Goal: Information Seeking & Learning: Learn about a topic

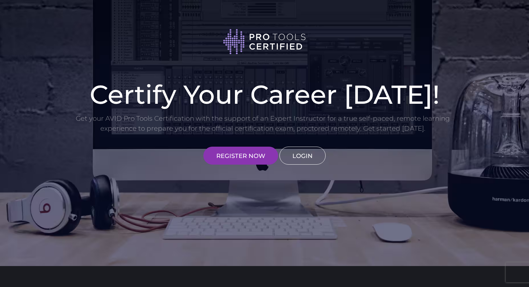
click at [294, 159] on link "LOGIN" at bounding box center [302, 156] width 46 height 18
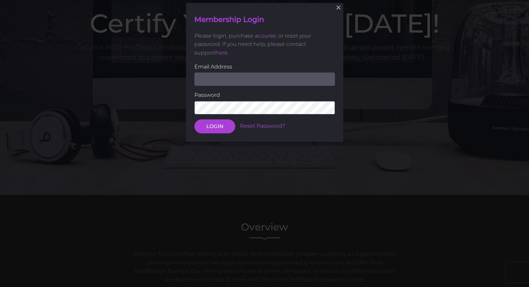
scroll to position [73, 0]
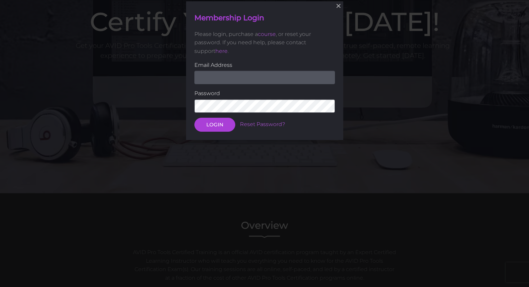
type input "mike@paministries.com"
click at [217, 128] on button "LOGIN" at bounding box center [214, 125] width 41 height 14
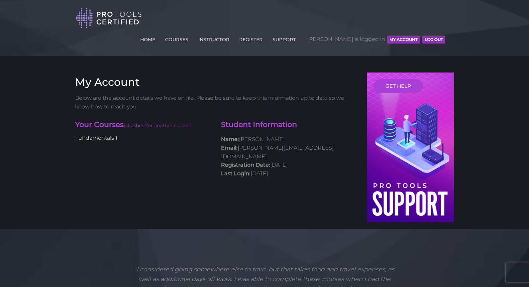
click at [101, 135] on link "Fundamentals 1" at bounding box center [96, 138] width 42 height 6
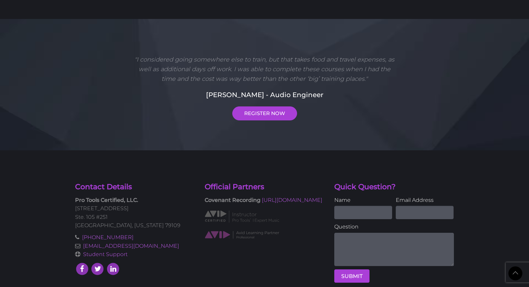
scroll to position [1159, 0]
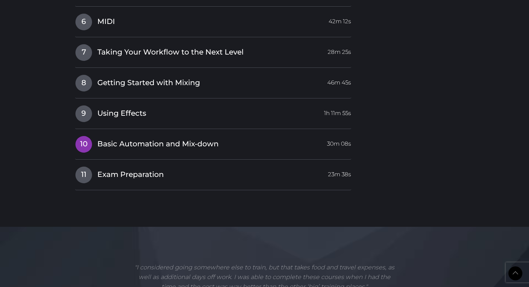
click at [212, 139] on span "Basic Automation and Mix-down" at bounding box center [157, 144] width 121 height 10
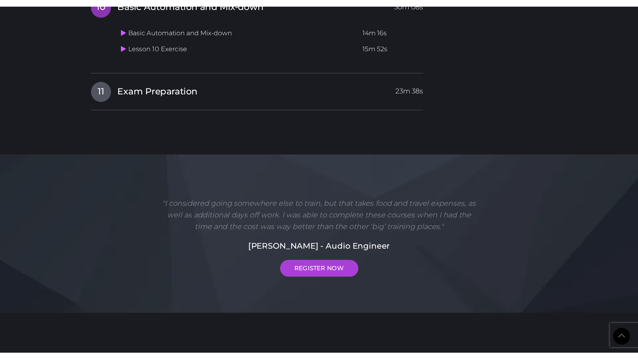
scroll to position [1092, 0]
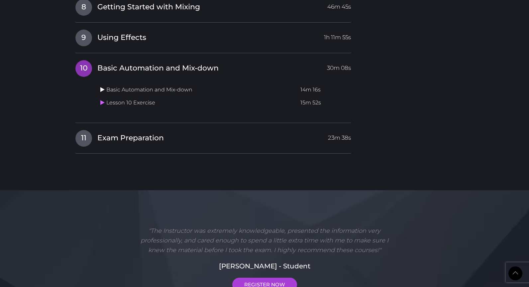
click at [103, 87] on icon at bounding box center [102, 89] width 4 height 5
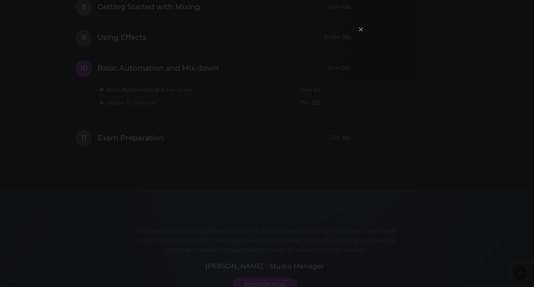
click at [362, 29] on span "×" at bounding box center [361, 29] width 7 height 14
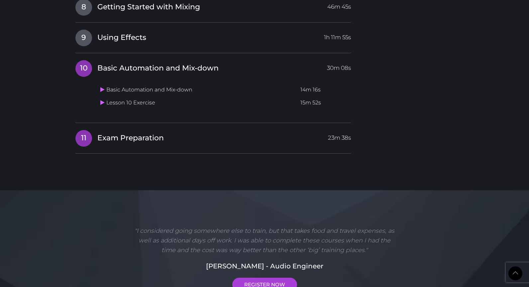
click at [90, 130] on span "11" at bounding box center [83, 138] width 17 height 17
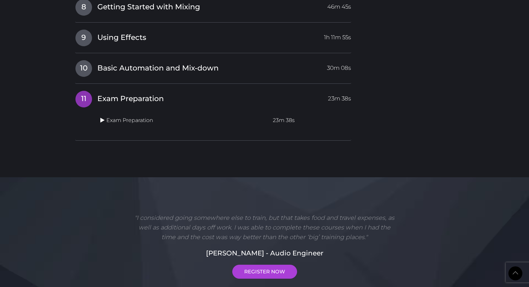
click at [104, 117] on icon at bounding box center [102, 119] width 4 height 5
